Goal: Complete application form

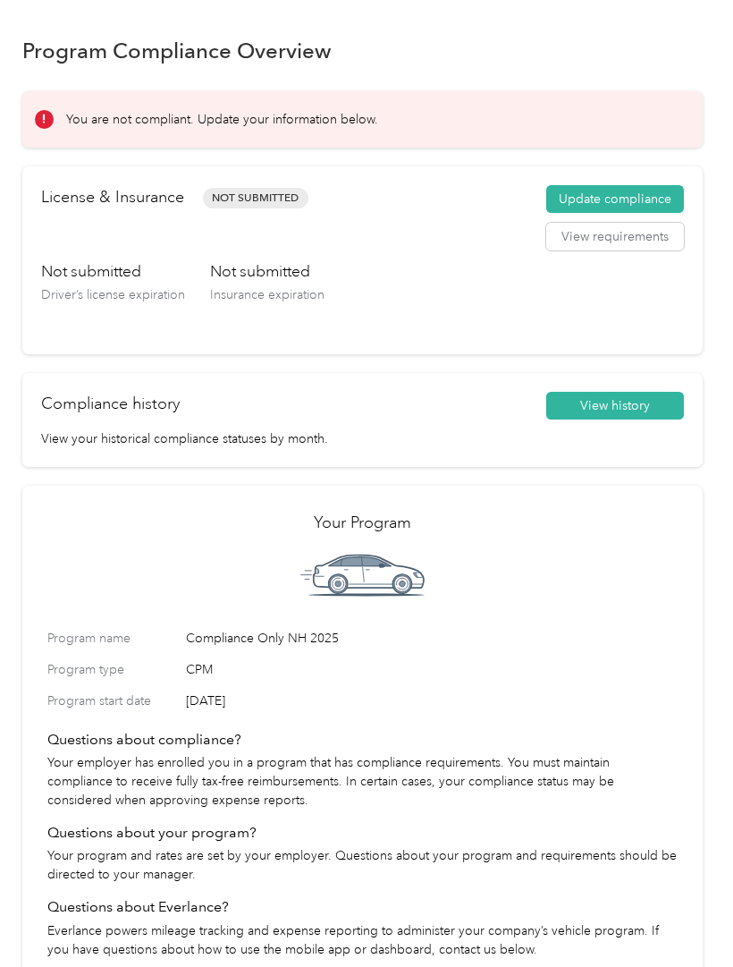
click at [655, 198] on button "Update compliance" at bounding box center [615, 199] width 138 height 29
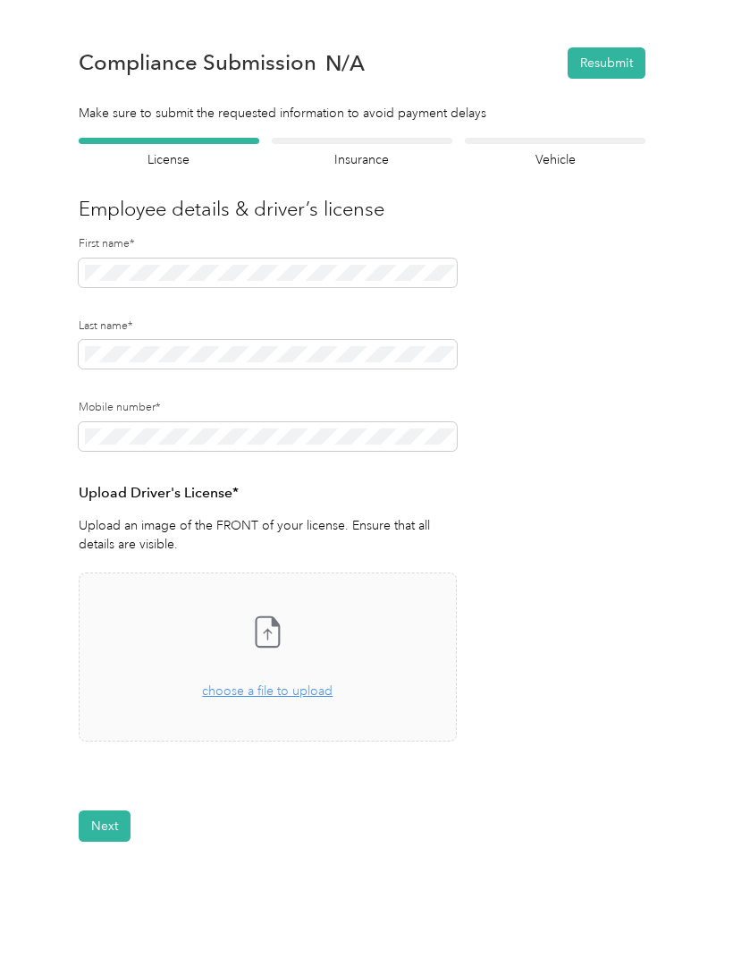
click at [280, 633] on icon at bounding box center [268, 631] width 23 height 30
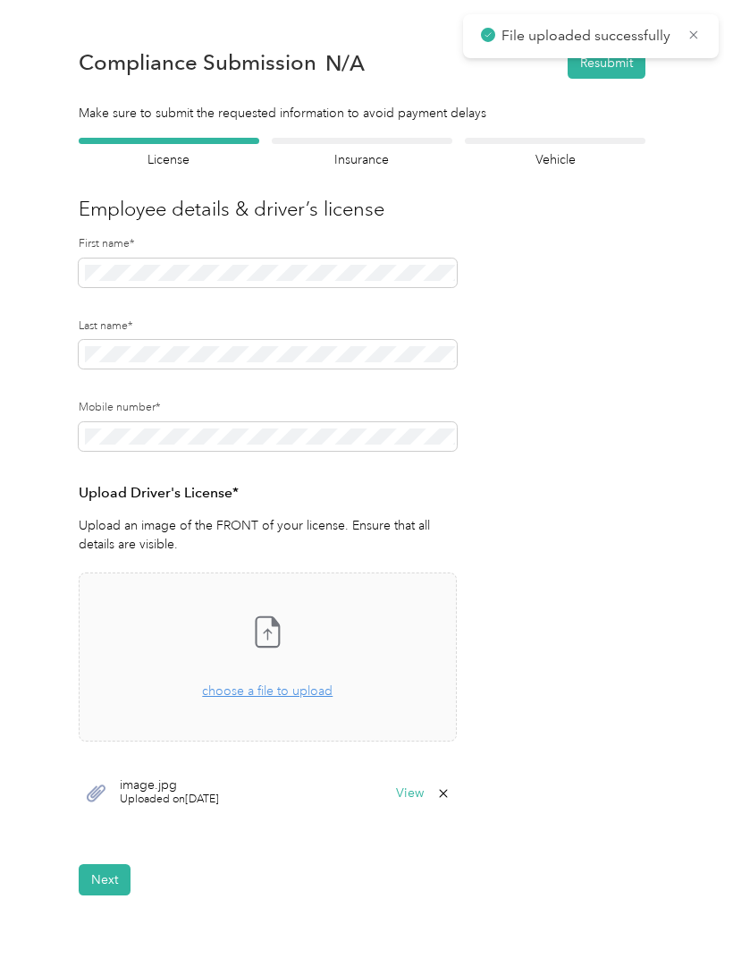
click at [302, 689] on span "choose a file to upload" at bounding box center [267, 690] width 131 height 15
click at [296, 695] on span "choose a file to upload" at bounding box center [267, 690] width 131 height 15
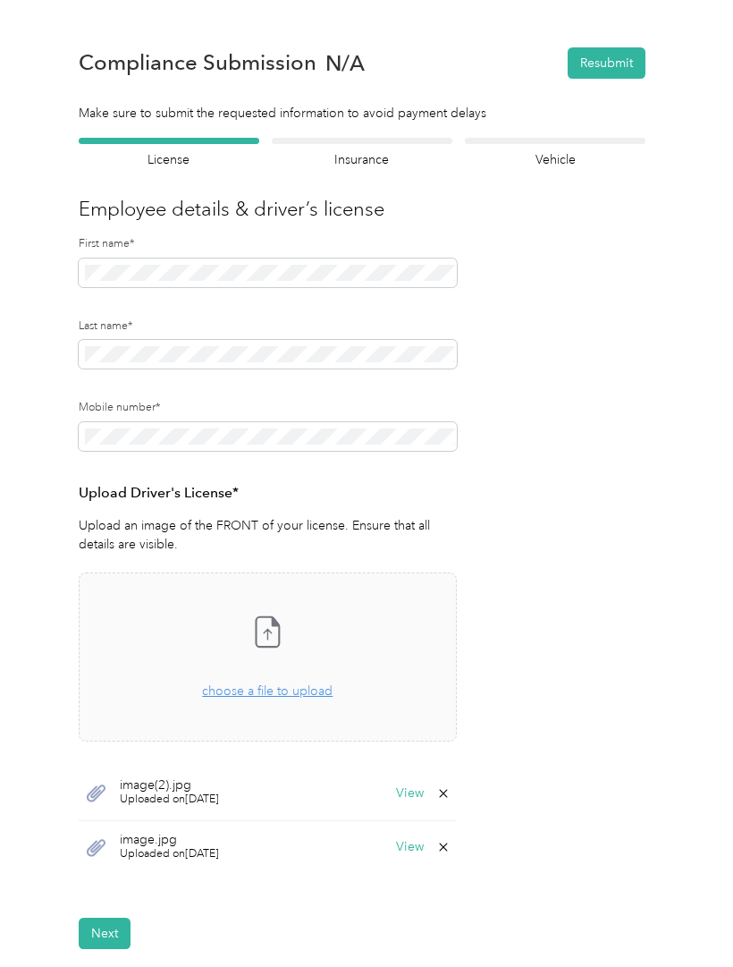
click at [94, 943] on button "Next" at bounding box center [105, 932] width 52 height 31
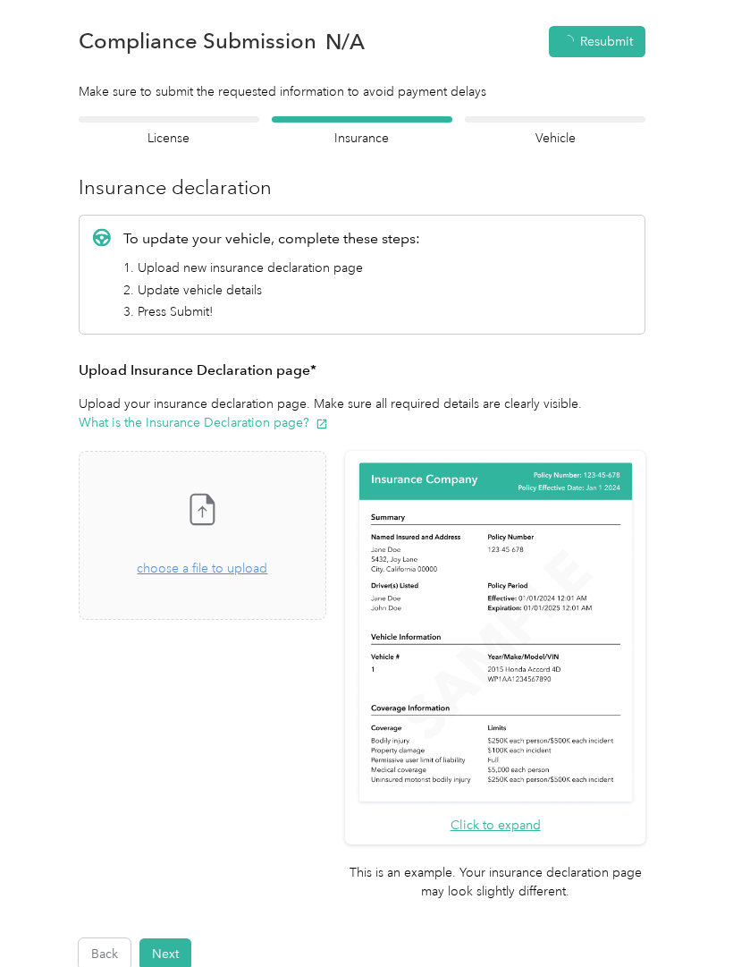
scroll to position [22, 0]
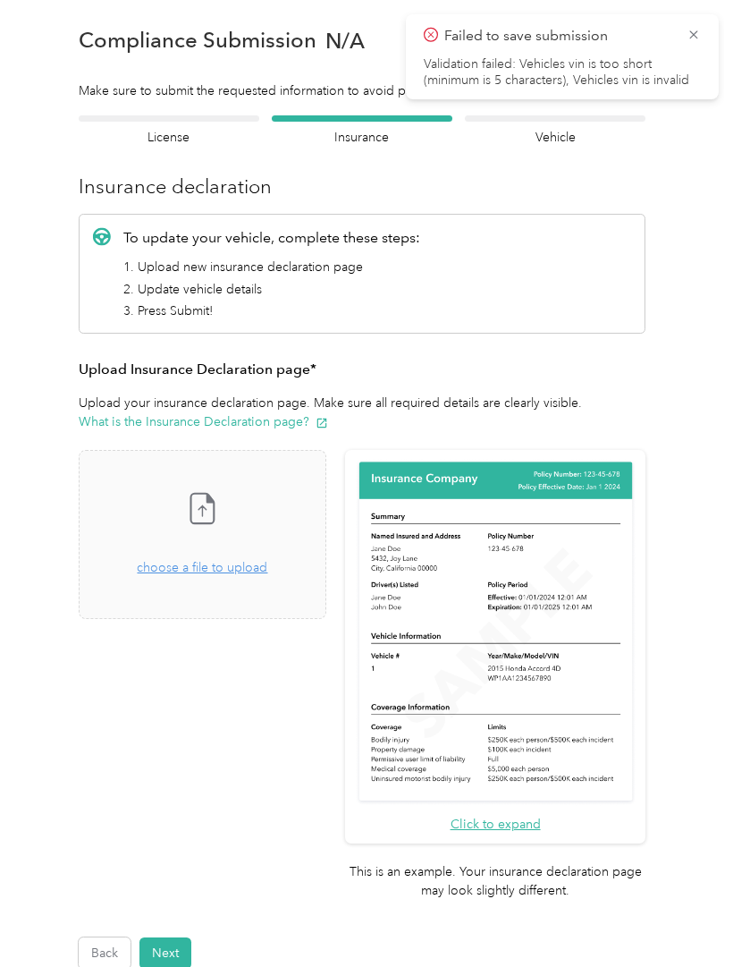
click at [266, 576] on div "Drag and drop your file here, or choose a file to upload" at bounding box center [202, 557] width 131 height 39
click at [284, 579] on div "Take a photo or choose a photo from your library Drag and drop your file here, …" at bounding box center [202, 534] width 217 height 139
click at [267, 571] on span "choose a file to upload" at bounding box center [202, 567] width 131 height 15
